Goal: Find specific page/section: Find specific page/section

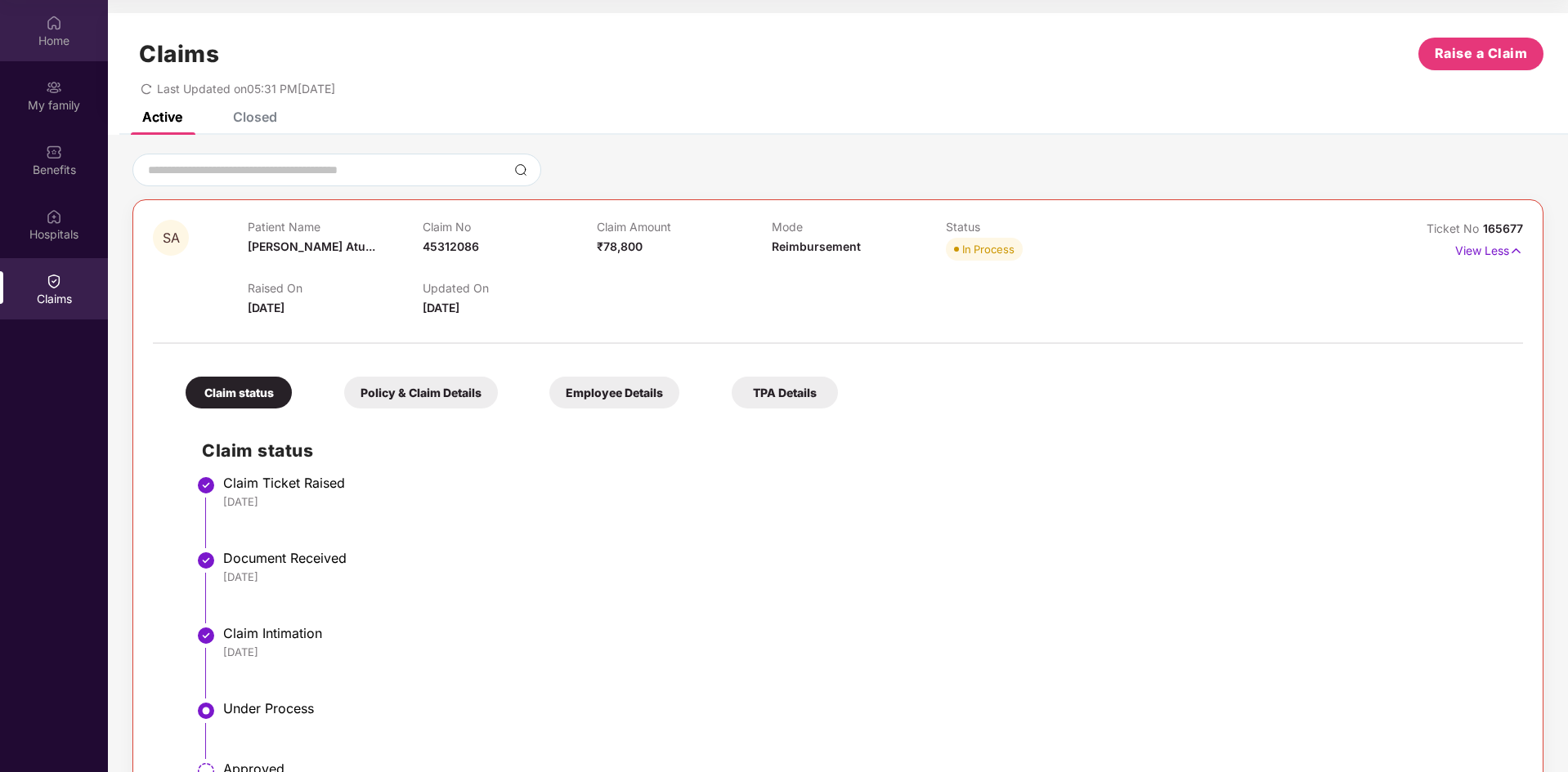
scroll to position [145, 0]
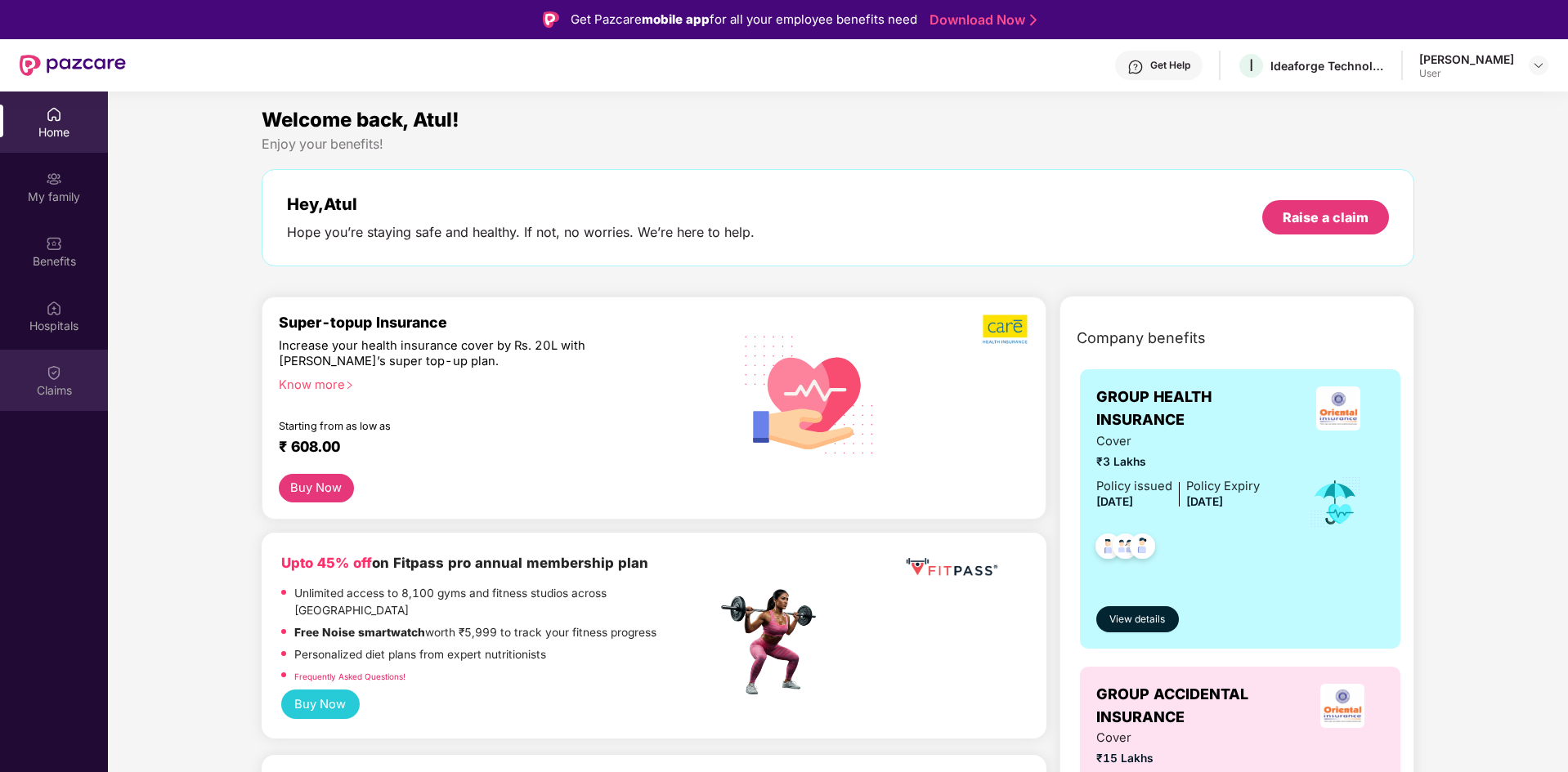
click at [47, 381] on div "Claims" at bounding box center [54, 380] width 108 height 61
